Goal: Information Seeking & Learning: Compare options

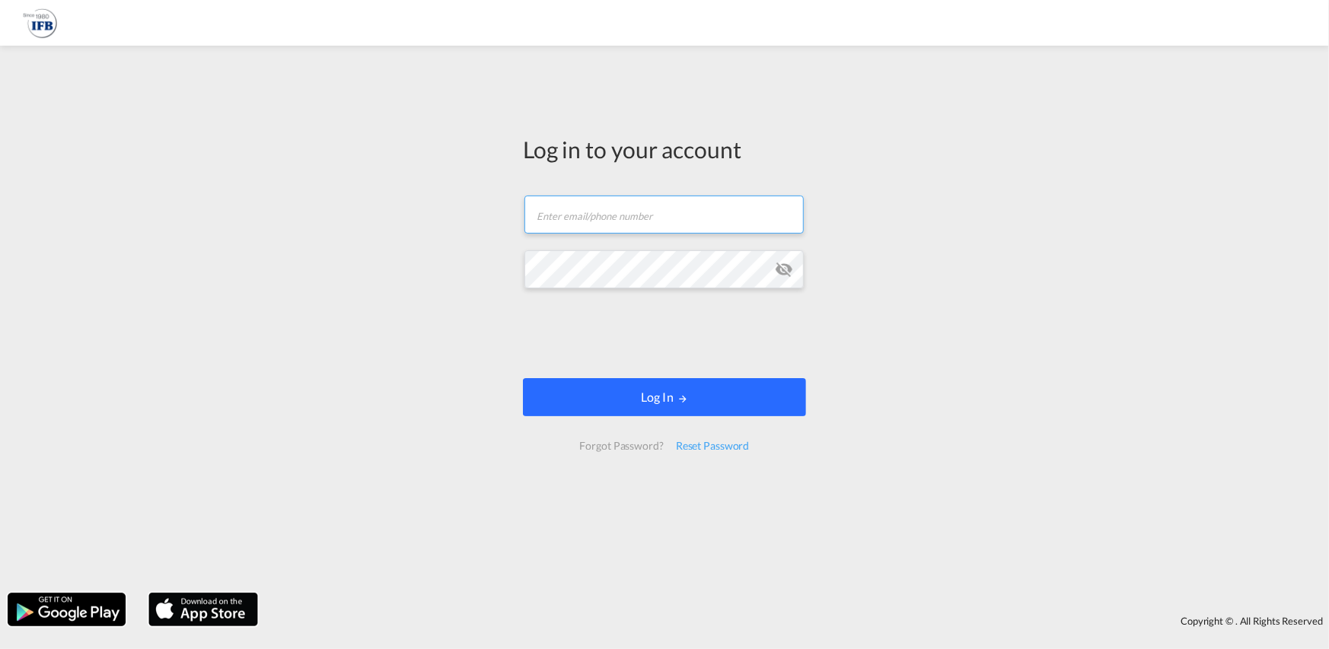
type input "[PERSON_NAME][EMAIL_ADDRESS][PERSON_NAME][DOMAIN_NAME]"
click at [725, 392] on button "Log In" at bounding box center [664, 397] width 283 height 38
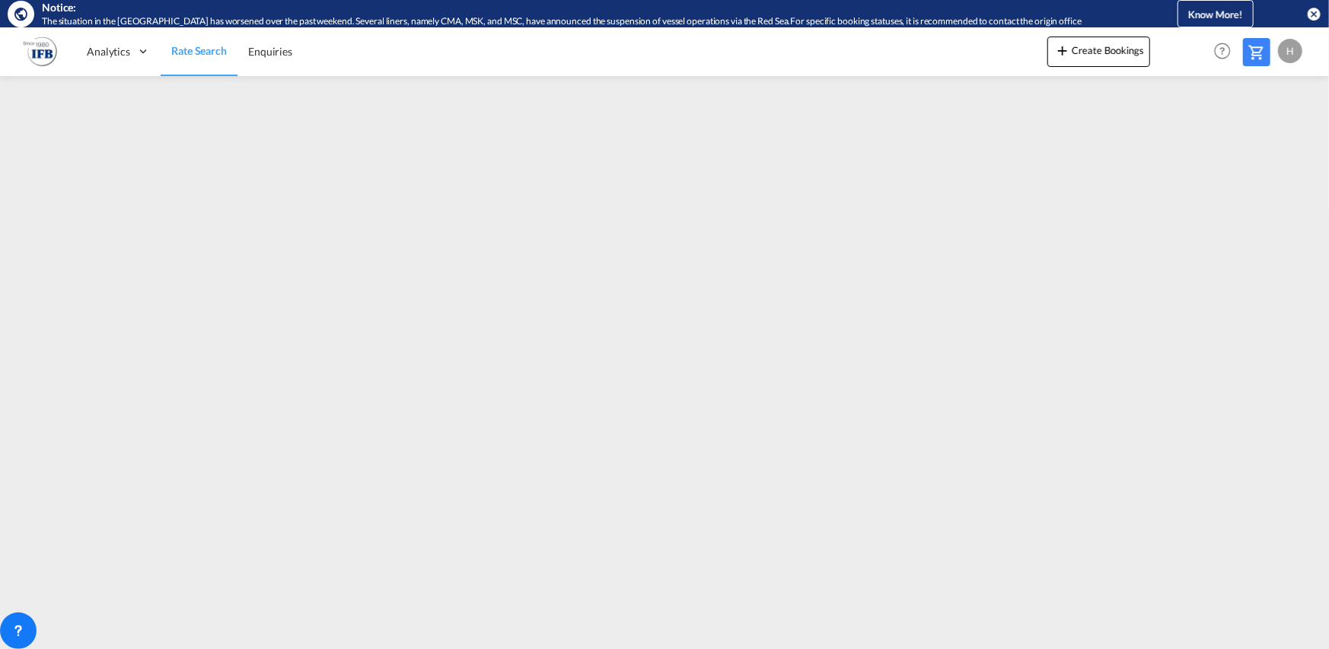
click at [1316, 9] on md-icon "icon-close-circle" at bounding box center [1313, 13] width 15 height 15
